Goal: Information Seeking & Learning: Learn about a topic

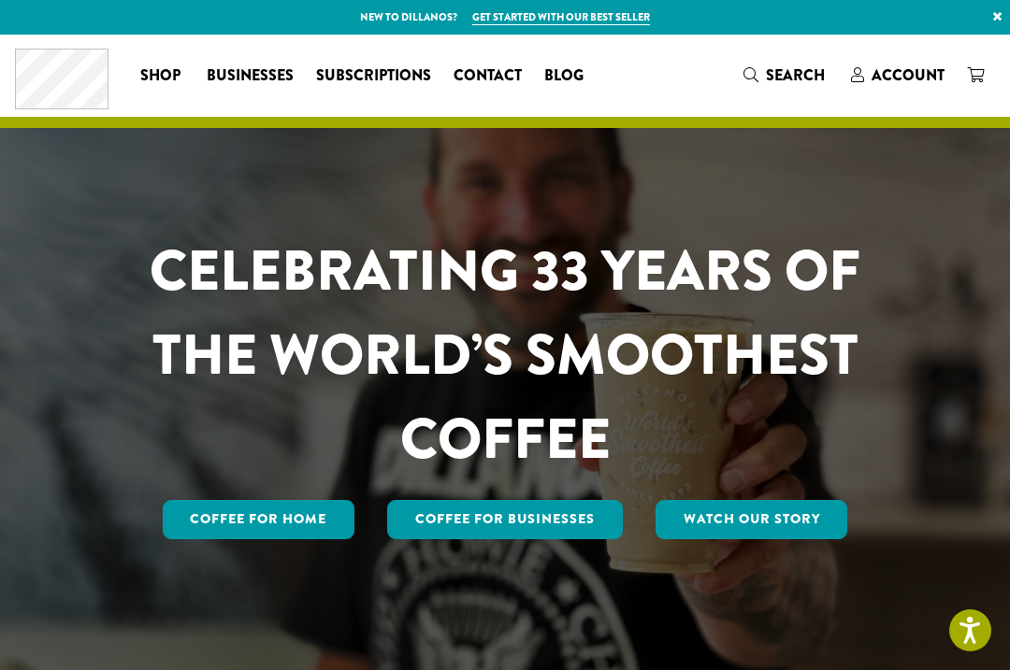
click at [477, 78] on span "Contact" at bounding box center [487, 76] width 68 height 23
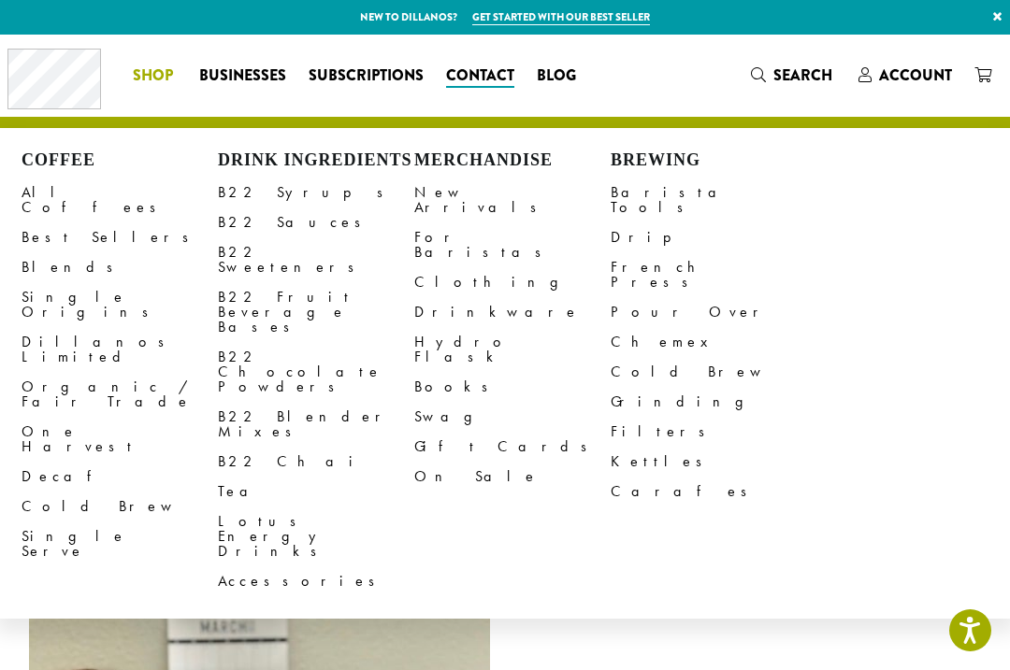
click at [61, 194] on link "All Coffees" at bounding box center [120, 200] width 196 height 45
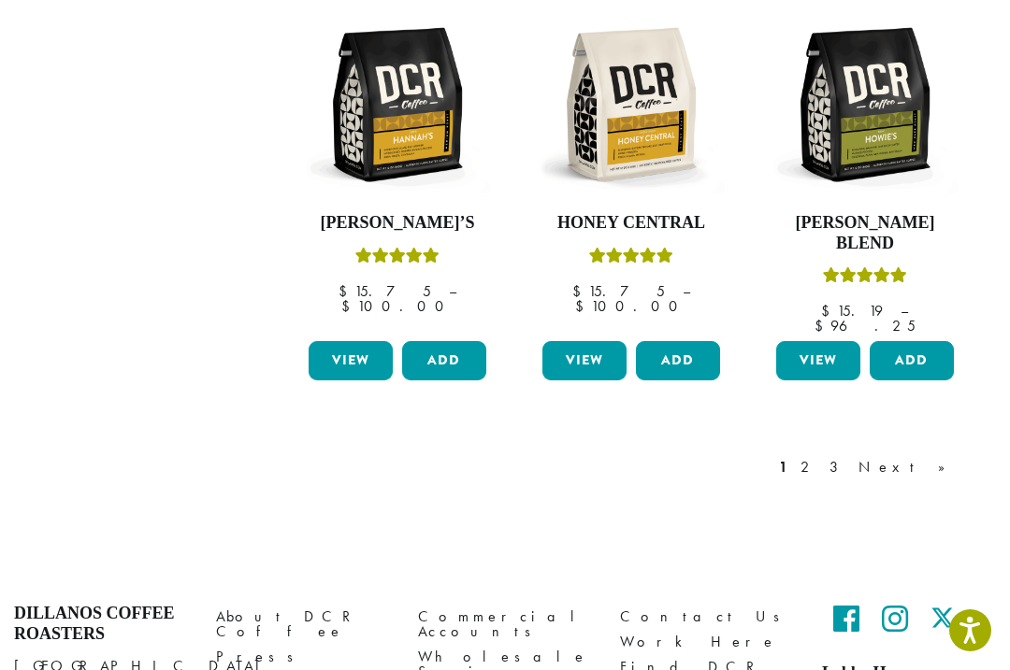
scroll to position [1612, 0]
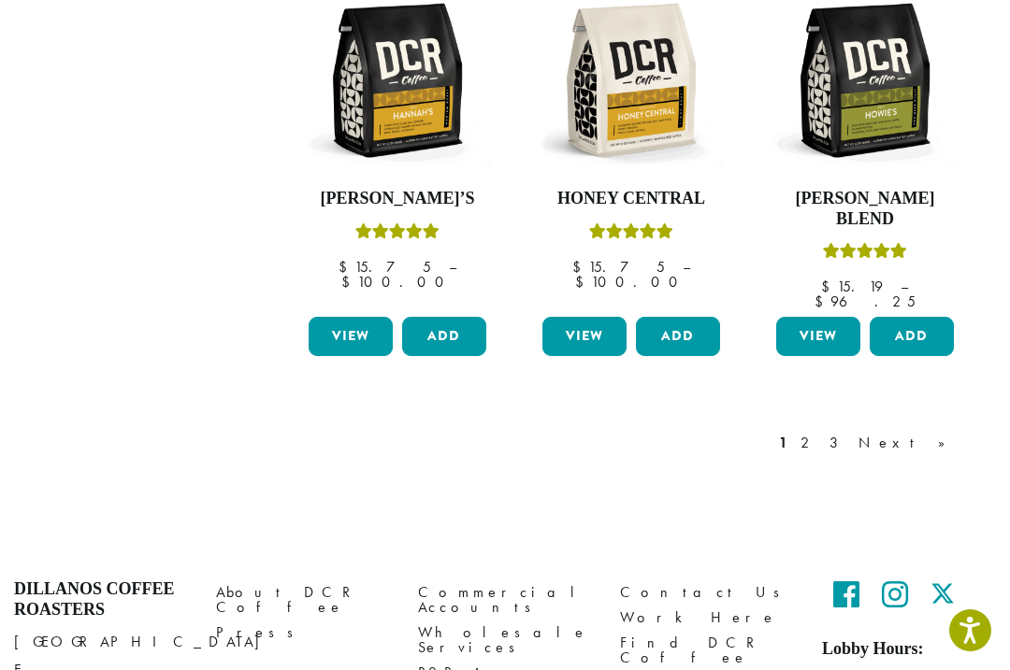
click at [957, 432] on link "Next »" at bounding box center [909, 443] width 108 height 22
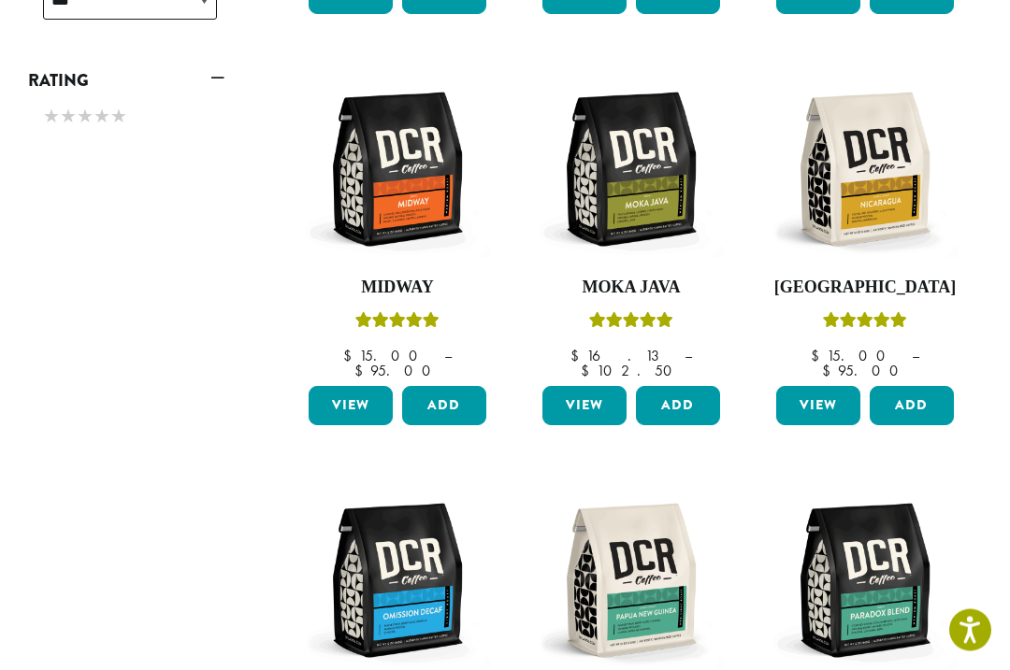
scroll to position [1092, 0]
click at [853, 162] on img at bounding box center [864, 169] width 187 height 187
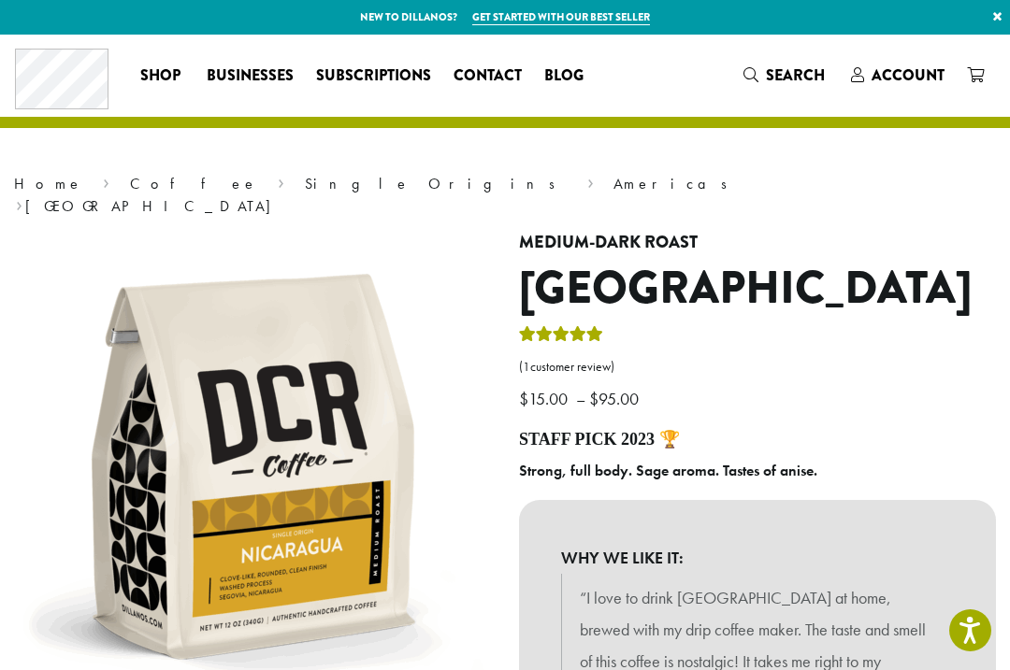
click at [613, 180] on link "Americas" at bounding box center [676, 184] width 126 height 20
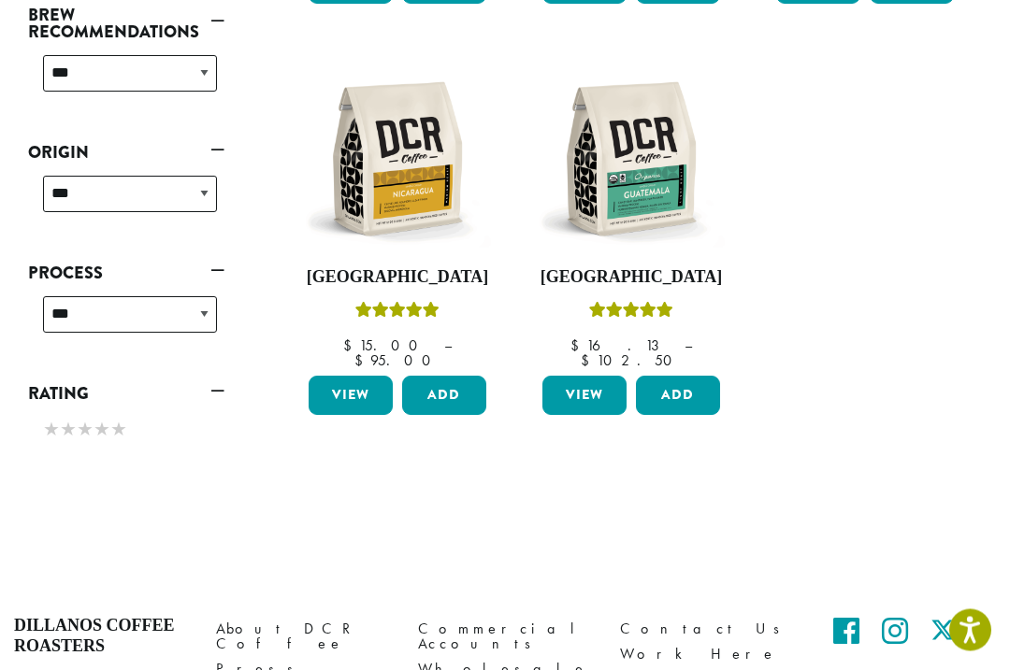
scroll to position [691, 0]
click at [651, 135] on img at bounding box center [631, 158] width 187 height 187
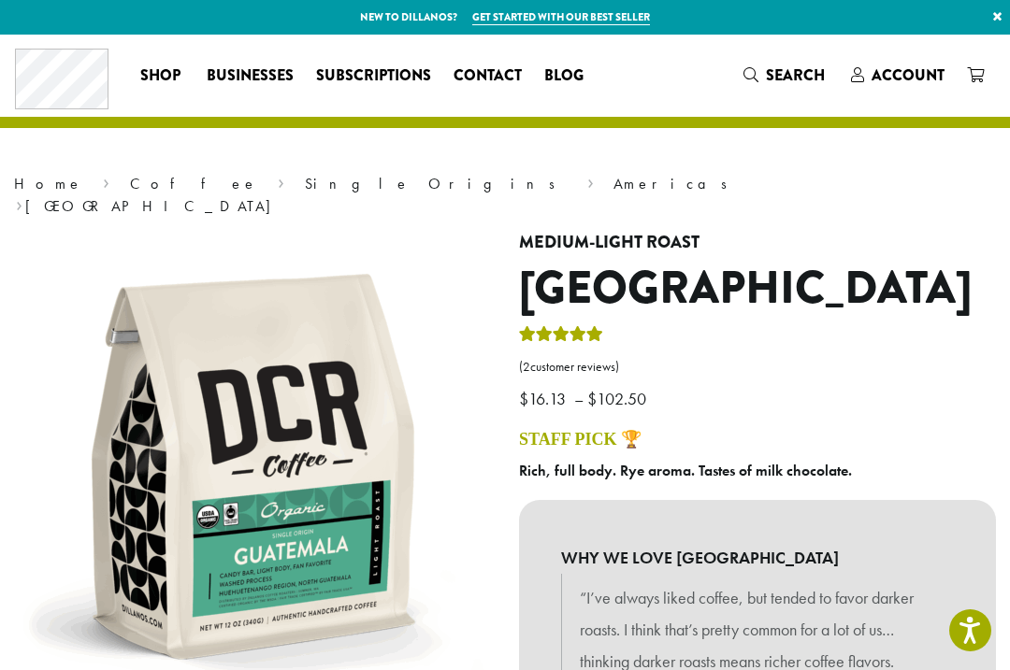
click at [569, 65] on span "Blog" at bounding box center [563, 76] width 39 height 23
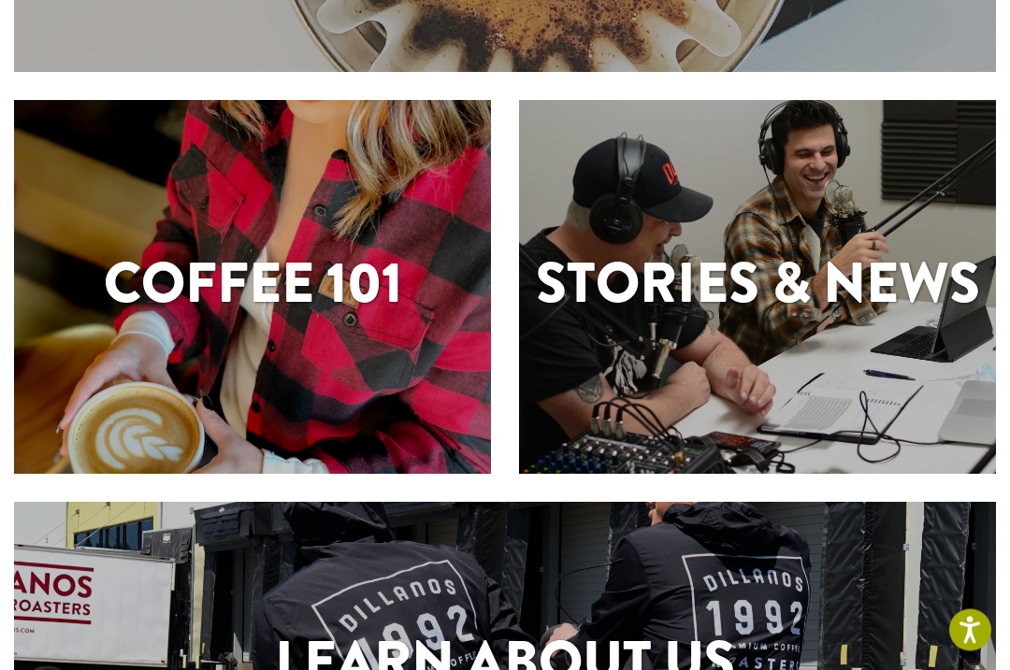
scroll to position [421, 0]
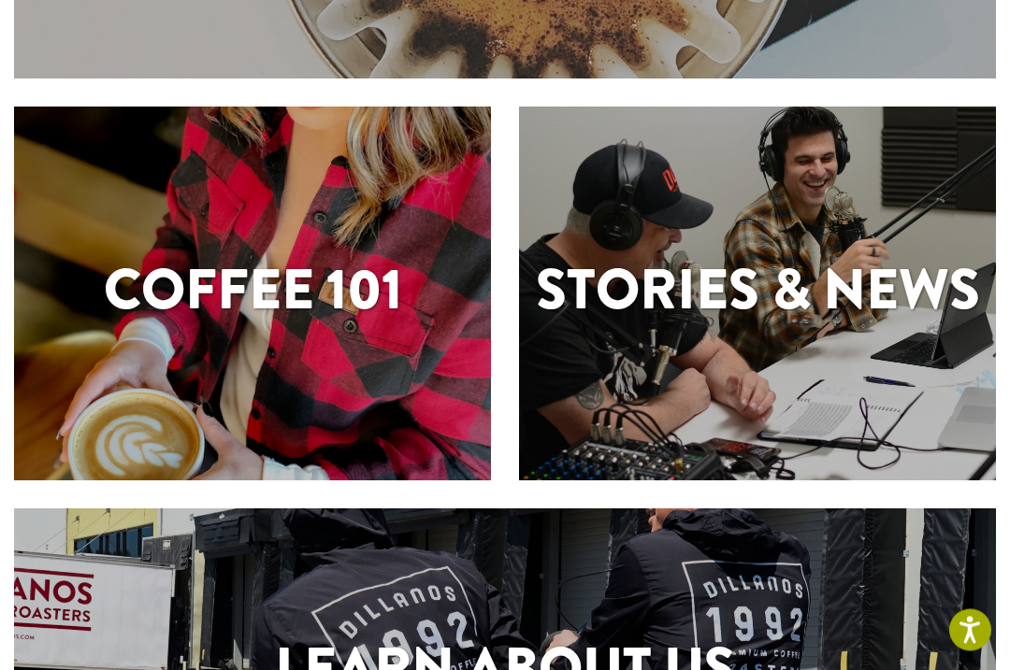
click at [812, 301] on h1 "Stories & News" at bounding box center [757, 291] width 477 height 84
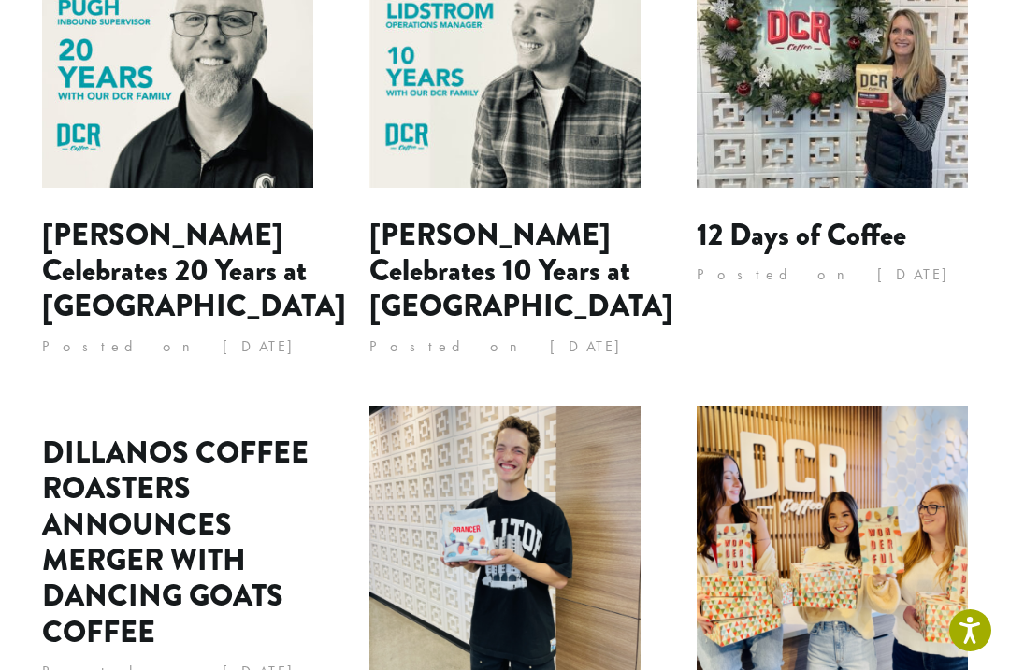
scroll to position [1448, 0]
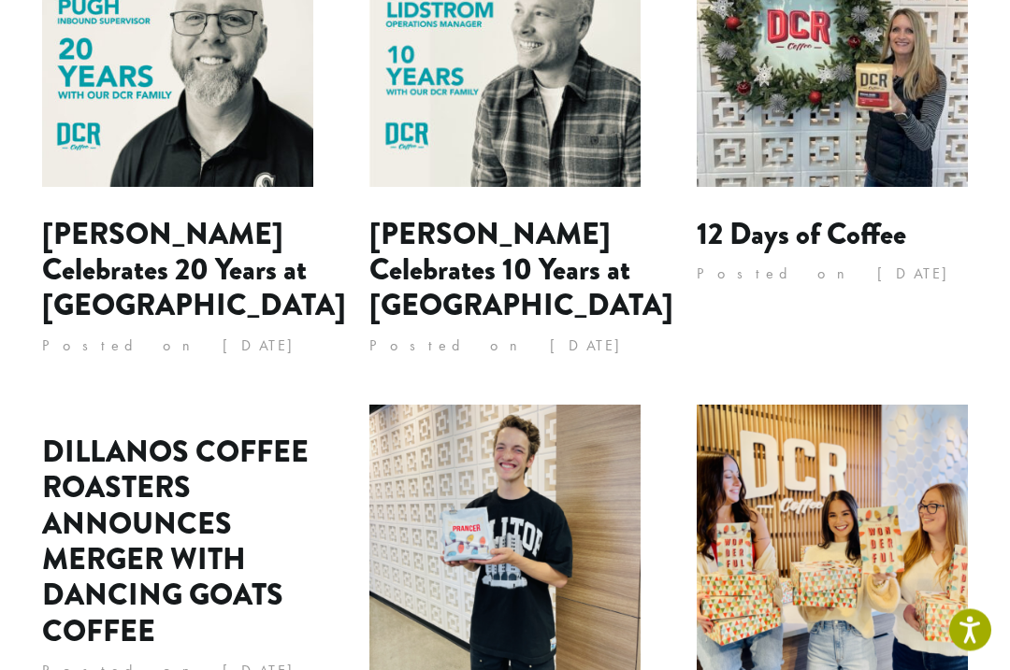
click at [170, 521] on link "DILLANOS COFFEE ROASTERS ANNOUNCES MERGER WITH DANCING GOATS COFFEE" at bounding box center [175, 542] width 266 height 223
